Goal: Task Accomplishment & Management: Complete application form

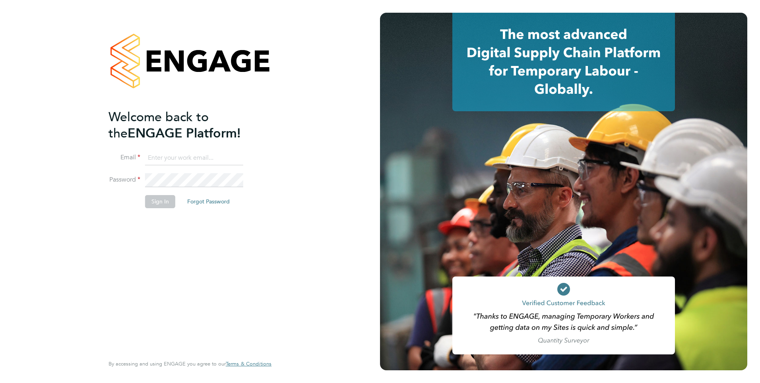
type input "[EMAIL_ADDRESS][DOMAIN_NAME]"
click at [296, 254] on div "Welcome back to the ENGAGE Platform! Email Beckey123b@gmail.com Password Sign I…" at bounding box center [190, 191] width 380 height 383
click at [158, 199] on button "Sign In" at bounding box center [160, 201] width 30 height 13
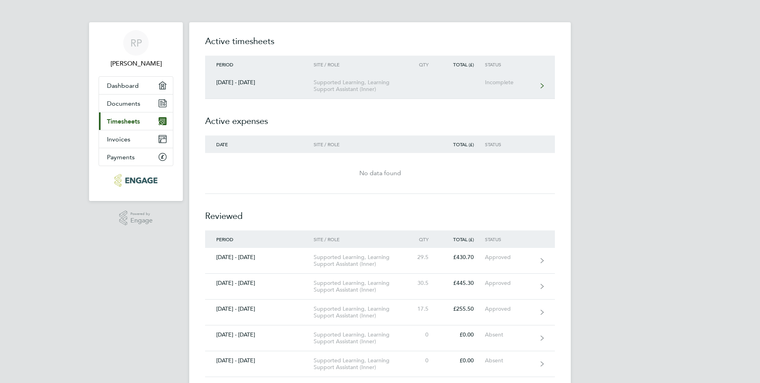
click at [348, 84] on div "Supported Learning, Learning Support Assistant (Inner)" at bounding box center [359, 86] width 91 height 14
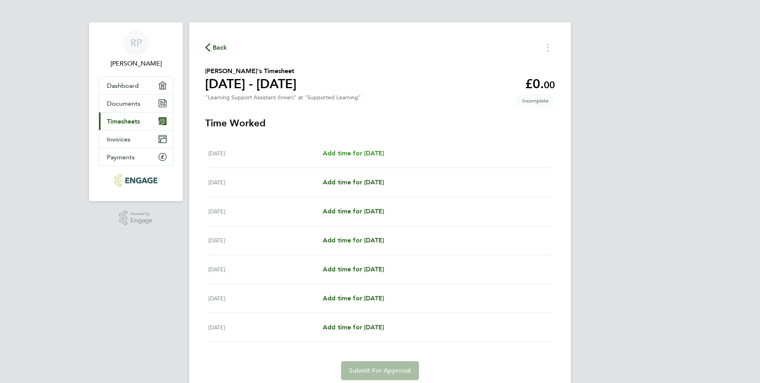
click at [360, 152] on span "Add time for Mon 22 Sep" at bounding box center [353, 153] width 61 height 8
select select "60"
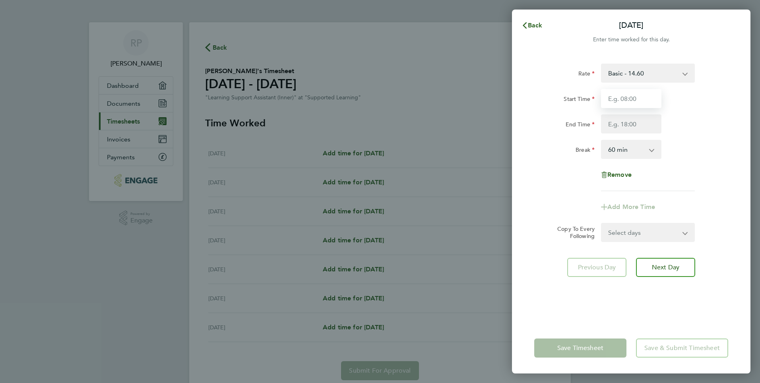
click at [619, 102] on input "Start Time" at bounding box center [631, 98] width 60 height 19
type input "11:00"
click at [625, 127] on input "End Time" at bounding box center [631, 123] width 60 height 19
type input "17:00"
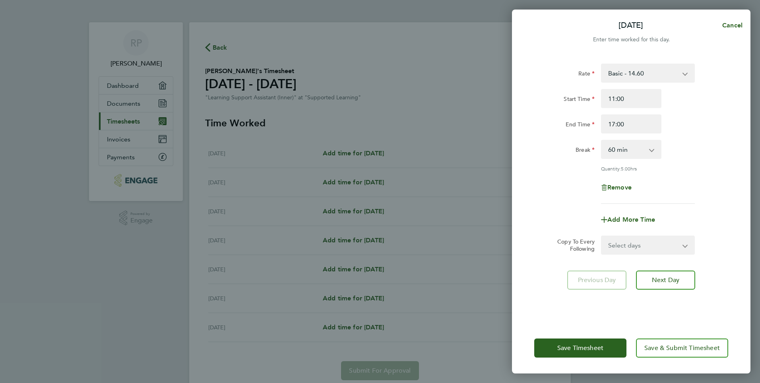
click at [723, 276] on div "Previous Day Next Day" at bounding box center [631, 280] width 194 height 19
click at [664, 279] on span "Next Day" at bounding box center [665, 280] width 27 height 8
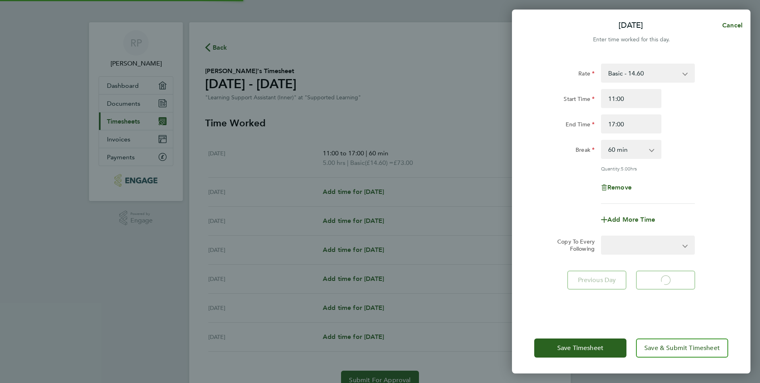
select select "60"
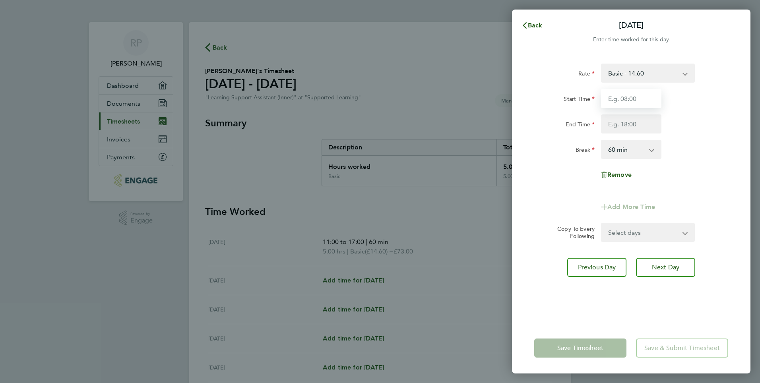
click at [623, 99] on input "Start Time" at bounding box center [631, 98] width 60 height 19
type input "09:00"
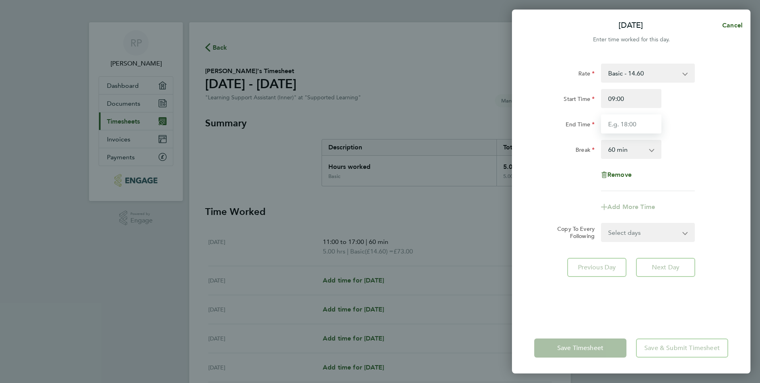
click at [619, 121] on input "End Time" at bounding box center [631, 123] width 60 height 19
type input "17:00"
click at [694, 293] on div "Rate Basic - 14.60 Start Time 09:00 End Time 17:00 Break 0 min 15 min 30 min 45…" at bounding box center [631, 188] width 238 height 269
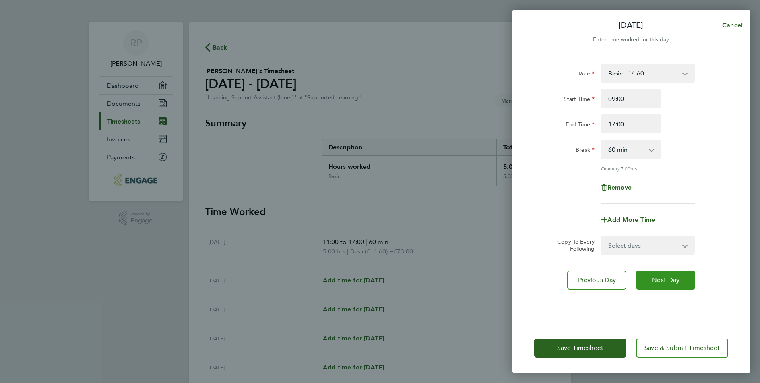
click at [667, 278] on span "Next Day" at bounding box center [665, 280] width 27 height 8
select select "60"
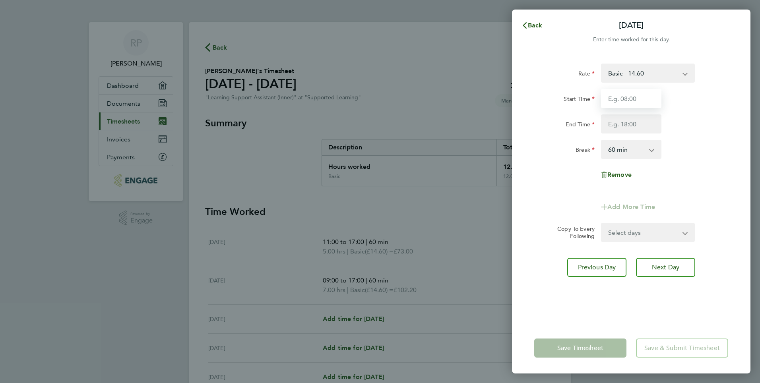
click at [617, 98] on input "Start Time" at bounding box center [631, 98] width 60 height 19
type input "09:00"
click at [690, 160] on div "Rate Basic - 14.60 Start Time 09:00 End Time Break 0 min 15 min 30 min 45 min 6…" at bounding box center [631, 128] width 194 height 128
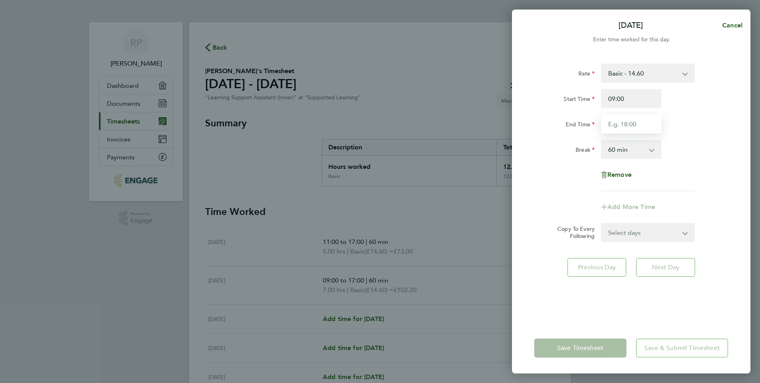
click at [613, 122] on input "End Time" at bounding box center [631, 123] width 60 height 19
type input "15:00"
click at [708, 299] on div "Rate Basic - 14.60 Start Time 09:00 End Time 15:00 Break 0 min 15 min 30 min 45…" at bounding box center [631, 188] width 238 height 269
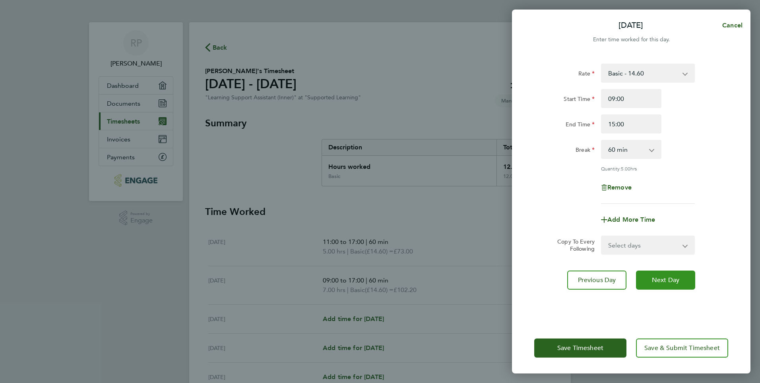
click at [670, 279] on span "Next Day" at bounding box center [665, 280] width 27 height 8
select select "60"
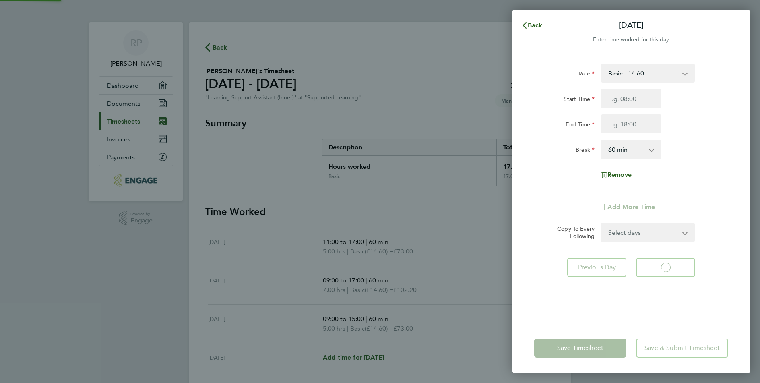
select select "60"
click at [619, 99] on input "Start Time" at bounding box center [631, 98] width 60 height 19
type input "09:00"
click at [686, 157] on div "Break 0 min 15 min 30 min 45 min 60 min 75 min 90 min" at bounding box center [631, 149] width 200 height 19
click at [630, 120] on input "End Time" at bounding box center [631, 123] width 60 height 19
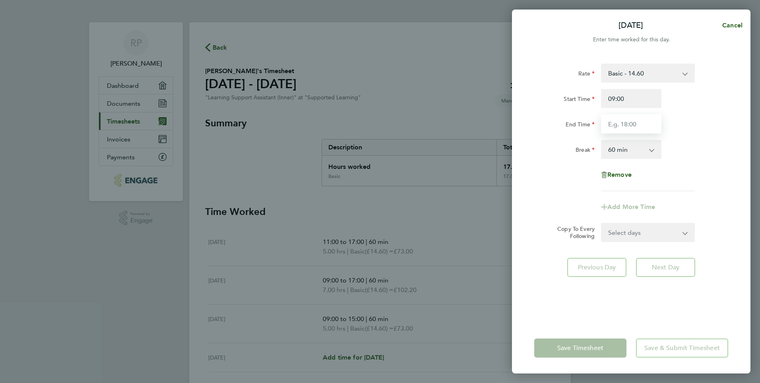
type input "16:30"
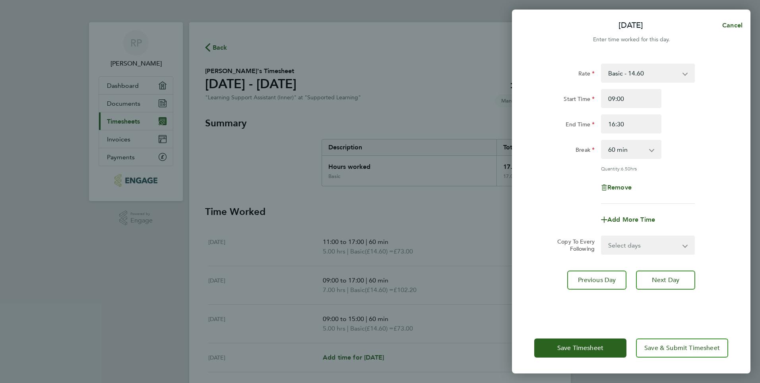
click at [722, 306] on div "Rate Basic - 14.60 Start Time 09:00 End Time 16:30 Break 0 min 15 min 30 min 45…" at bounding box center [631, 188] width 238 height 269
click at [664, 276] on span "Next Day" at bounding box center [665, 280] width 27 height 8
select select "60"
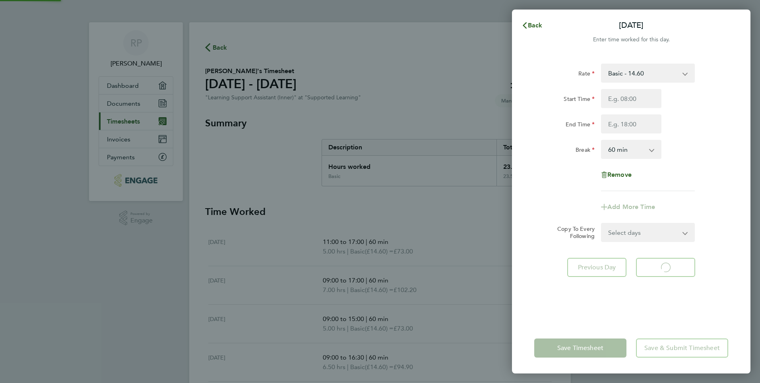
select select "60"
click at [622, 97] on input "Start Time" at bounding box center [631, 98] width 60 height 19
type input "09:00"
click at [623, 123] on input "End Time" at bounding box center [631, 123] width 60 height 19
type input "15:00"
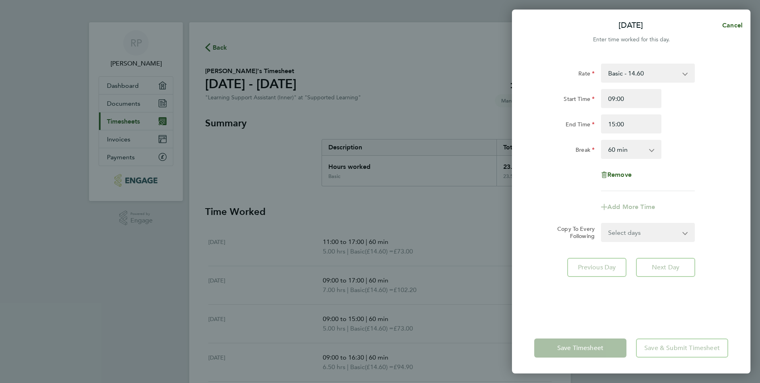
click at [708, 178] on div "Remove" at bounding box center [631, 174] width 200 height 19
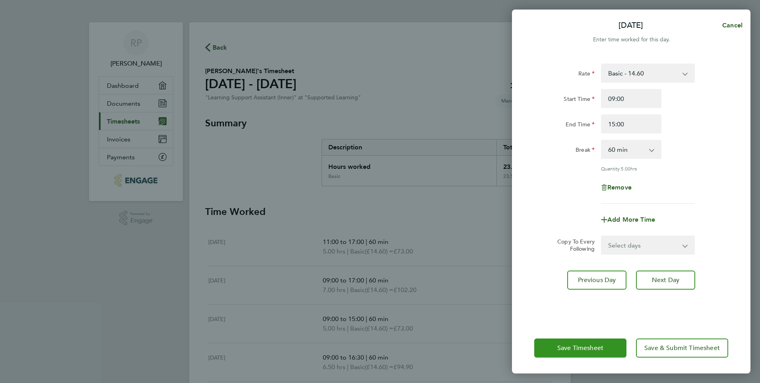
click at [572, 347] on span "Save Timesheet" at bounding box center [580, 348] width 46 height 8
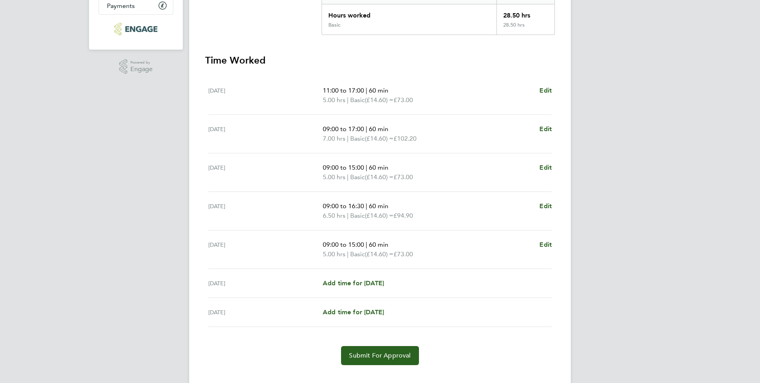
scroll to position [165, 0]
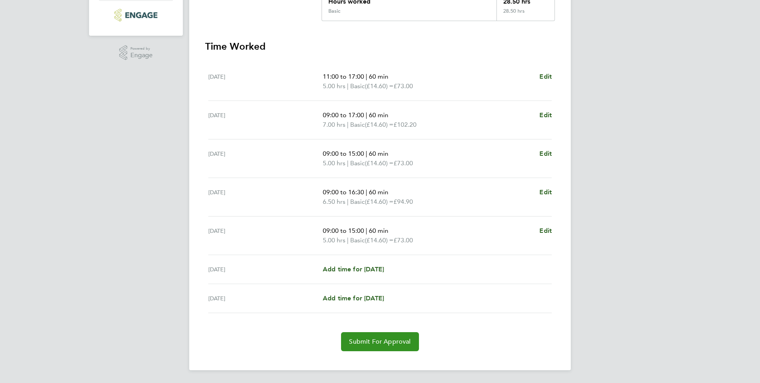
click at [380, 341] on span "Submit For Approval" at bounding box center [380, 342] width 62 height 8
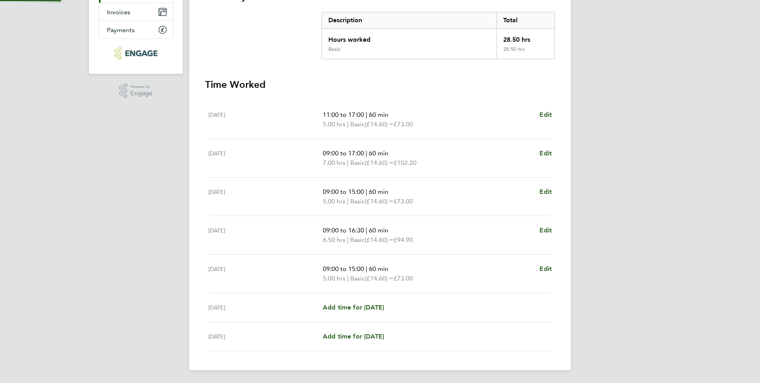
scroll to position [127, 0]
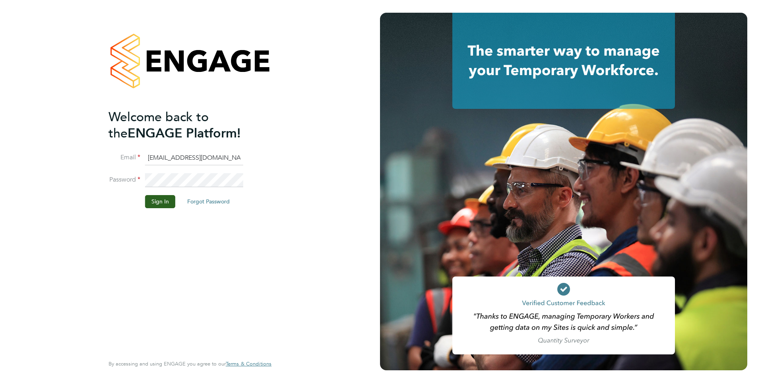
click at [214, 160] on input "Beckey123b@gmail.com" at bounding box center [194, 158] width 98 height 14
type input "B"
type input "pitchersrobert@yahoo.com"
click at [289, 256] on div "Welcome back to the ENGAGE Platform! Email pitchersrobert@yahoo.com Password Si…" at bounding box center [190, 191] width 380 height 383
click at [163, 201] on button "Sign In" at bounding box center [160, 201] width 30 height 13
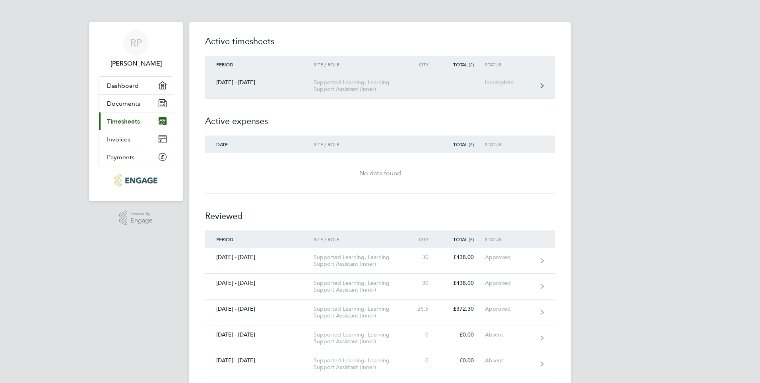
click at [350, 79] on div "Supported Learning, Learning Support Assistant (Inner)" at bounding box center [359, 86] width 91 height 14
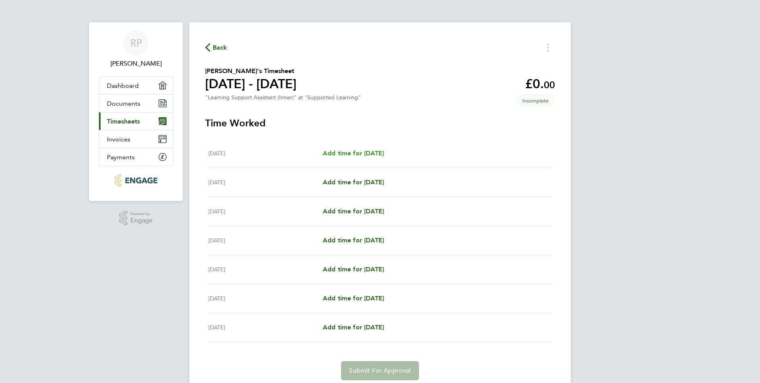
click at [367, 151] on span "Add time for [DATE]" at bounding box center [353, 153] width 61 height 8
select select "60"
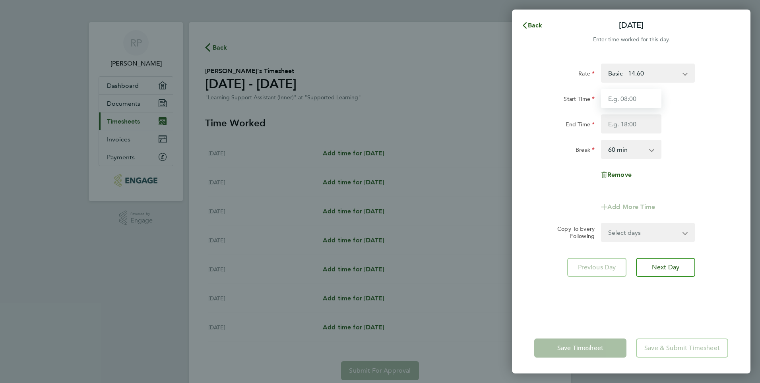
click at [614, 97] on input "Start Time" at bounding box center [631, 98] width 60 height 19
type input "09:00"
click at [624, 125] on input "End Time" at bounding box center [631, 123] width 60 height 19
type input "17:00"
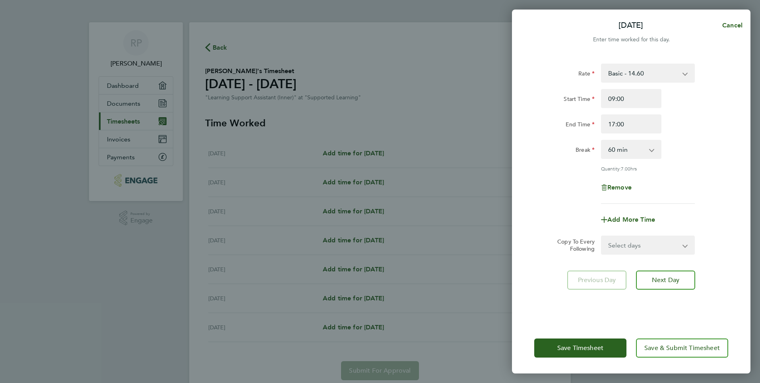
click at [711, 285] on div "Rate Basic - 14.60 Start Time 09:00 End Time 17:00 Break 0 min 15 min 30 min 45…" at bounding box center [631, 188] width 238 height 269
click at [664, 277] on span "Next Day" at bounding box center [665, 280] width 27 height 8
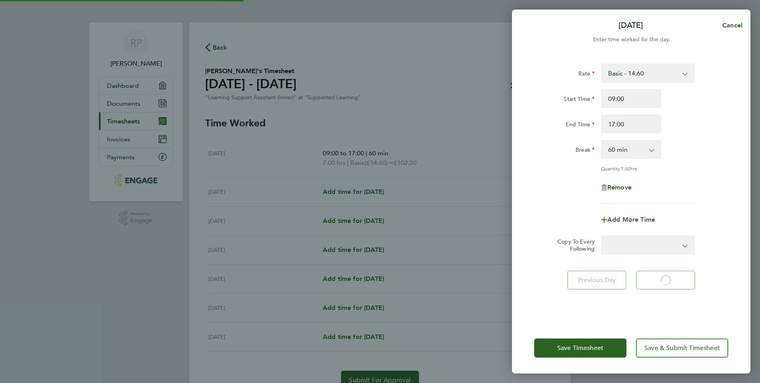
select select "60"
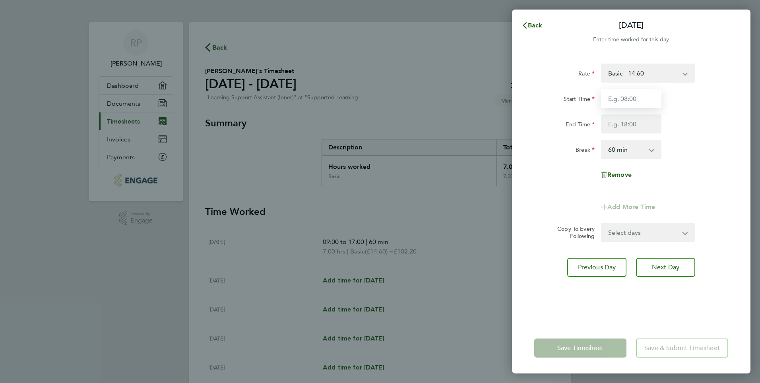
click at [619, 101] on input "Start Time" at bounding box center [631, 98] width 60 height 19
type input "09:00"
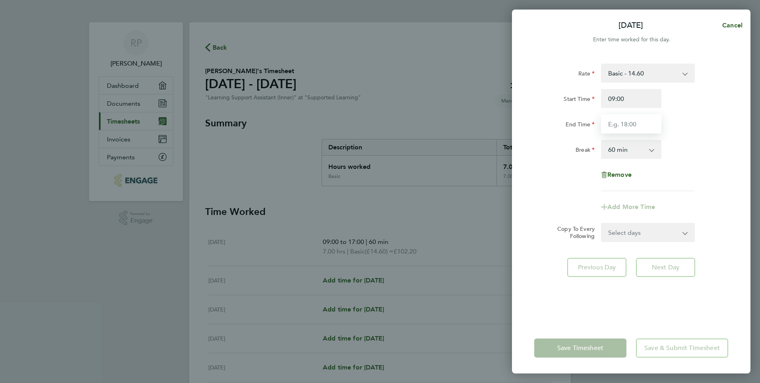
click at [621, 125] on input "End Time" at bounding box center [631, 123] width 60 height 19
type input "17:00"
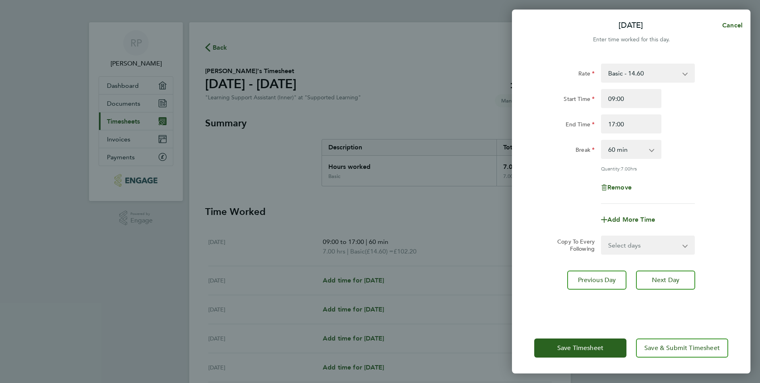
click at [727, 306] on div "Rate Basic - 14.60 Start Time 09:00 End Time 17:00 Break 0 min 15 min 30 min 45…" at bounding box center [631, 188] width 238 height 269
click at [666, 279] on span "Next Day" at bounding box center [665, 280] width 27 height 8
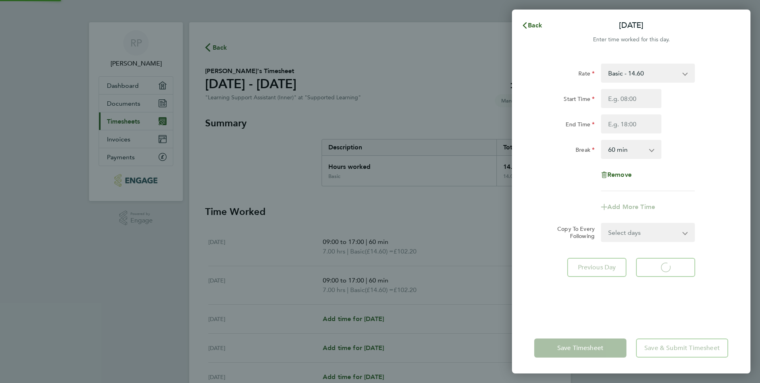
select select "60"
click at [616, 99] on input "Start Time" at bounding box center [631, 98] width 60 height 19
type input "09:00"
click at [615, 125] on input "End Time" at bounding box center [631, 123] width 60 height 19
type input "12:00"
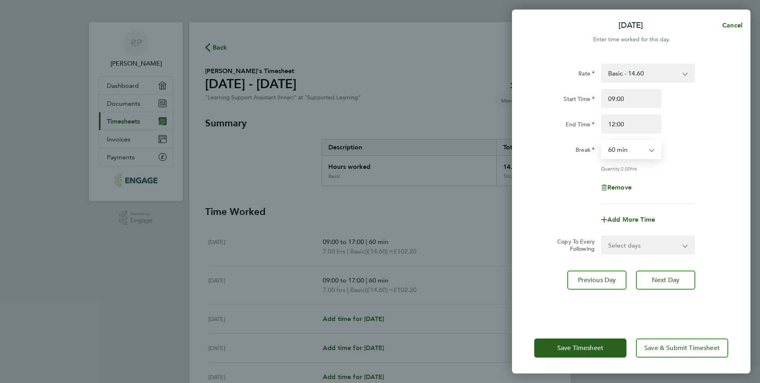
click at [649, 149] on select "0 min 15 min 30 min 45 min 60 min 75 min 90 min" at bounding box center [626, 149] width 49 height 17
select select "0"
click at [602, 141] on select "0 min 15 min 30 min 45 min 60 min 75 min 90 min" at bounding box center [626, 149] width 49 height 17
click at [663, 276] on span "Next Day" at bounding box center [665, 280] width 27 height 8
select select "60"
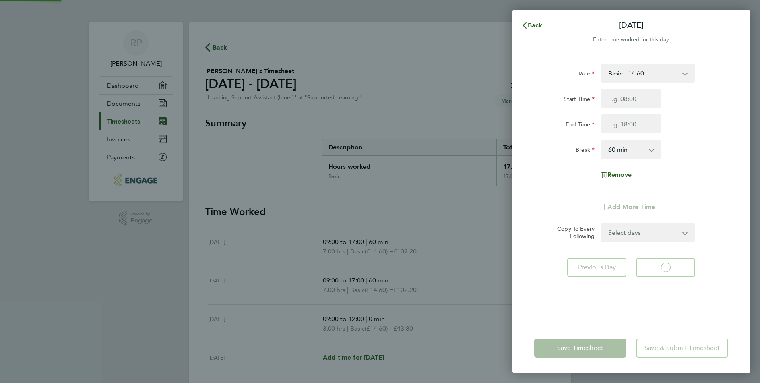
select select "60"
click at [630, 97] on input "Start Time" at bounding box center [631, 98] width 60 height 19
type input "09:00"
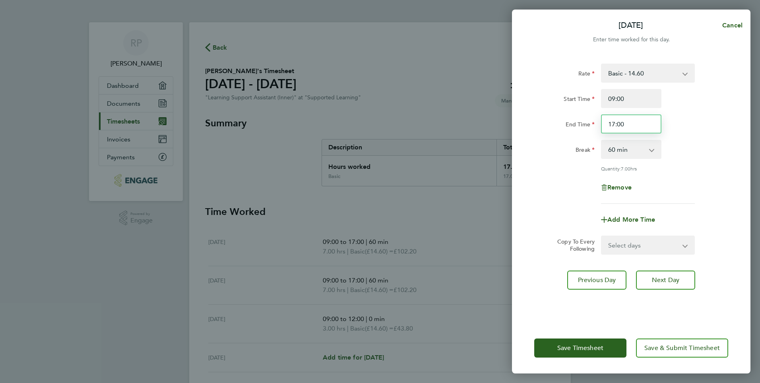
click at [629, 120] on input "17:00" at bounding box center [631, 123] width 60 height 19
type input "1"
type input "16:30"
click at [673, 280] on span "Next Day" at bounding box center [665, 280] width 27 height 8
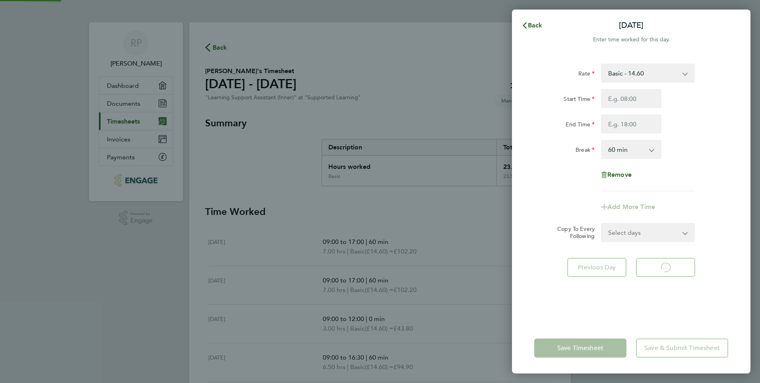
select select "60"
click at [618, 98] on input "Start Time" at bounding box center [631, 98] width 60 height 19
type input "09:00"
click at [623, 124] on input "End Time" at bounding box center [631, 123] width 60 height 19
type input "16:30"
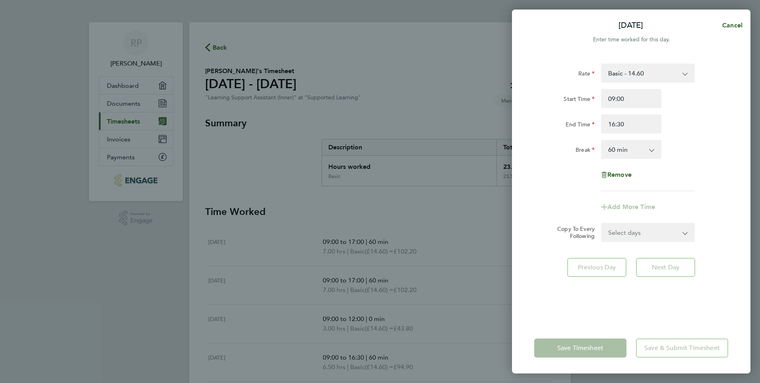
click at [727, 279] on div "Rate Basic - 14.60 Start Time 09:00 End Time 16:30 Break 0 min 15 min 30 min 45…" at bounding box center [631, 188] width 238 height 269
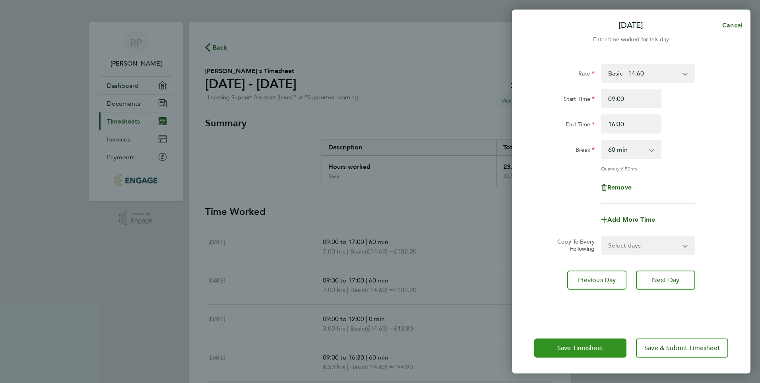
click at [580, 343] on button "Save Timesheet" at bounding box center [580, 348] width 92 height 19
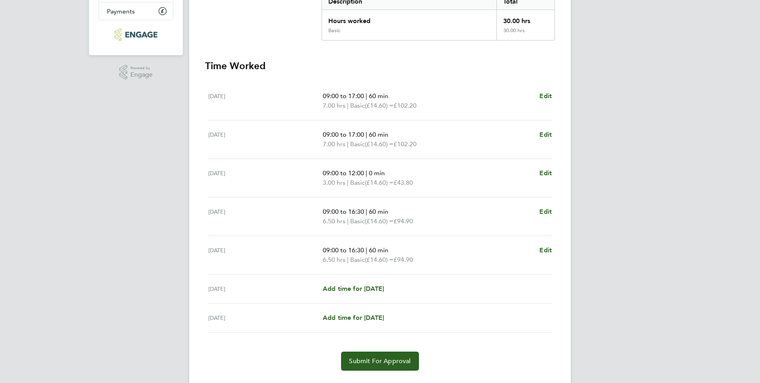
scroll to position [165, 0]
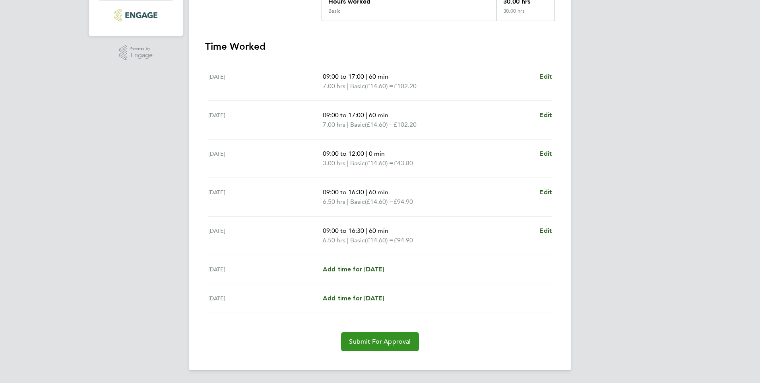
click at [378, 343] on span "Submit For Approval" at bounding box center [380, 342] width 62 height 8
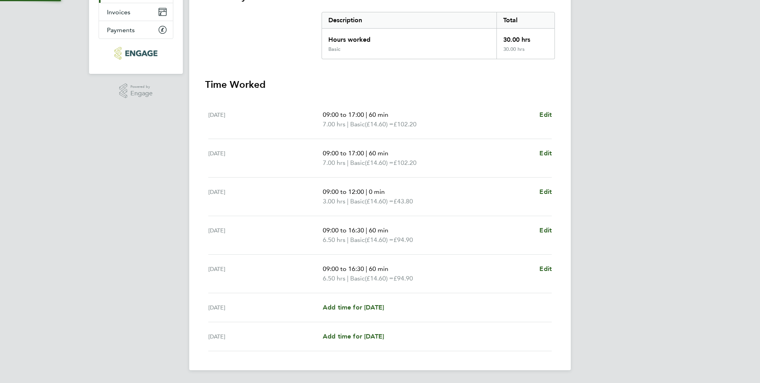
scroll to position [127, 0]
